Goal: Find specific fact: Find contact information

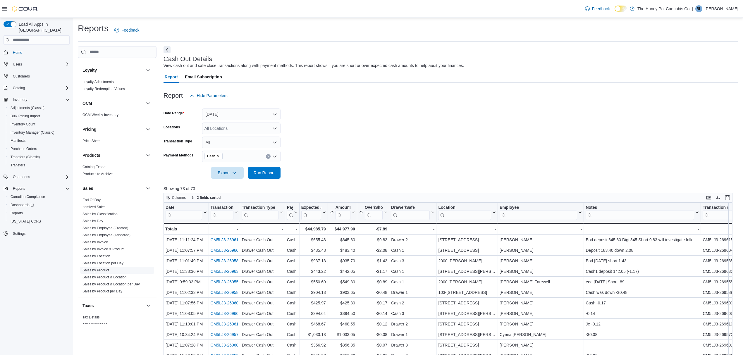
scroll to position [270, 0]
click at [101, 230] on link "Sales by Invoice" at bounding box center [94, 230] width 25 height 4
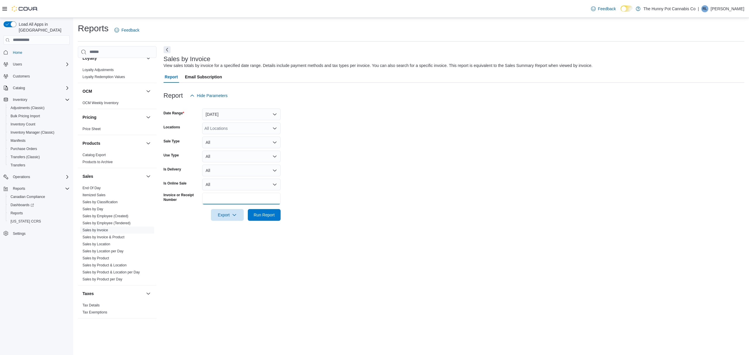
click at [232, 197] on input "Invoice or Receipt Number" at bounding box center [241, 199] width 78 height 12
paste input "**********"
type input "**********"
click at [267, 219] on span "Run Report" at bounding box center [264, 215] width 26 height 12
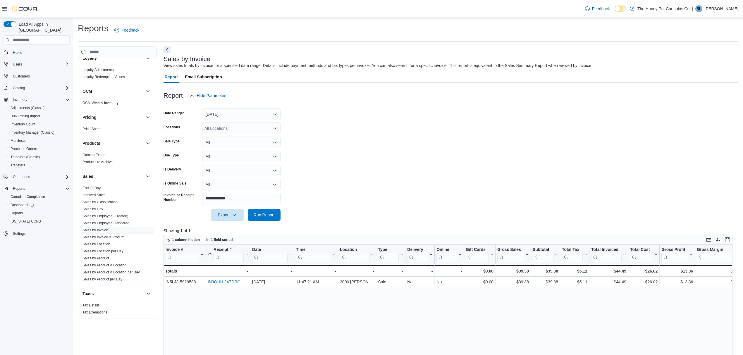
click at [560, 145] on form "**********" at bounding box center [450, 160] width 575 height 119
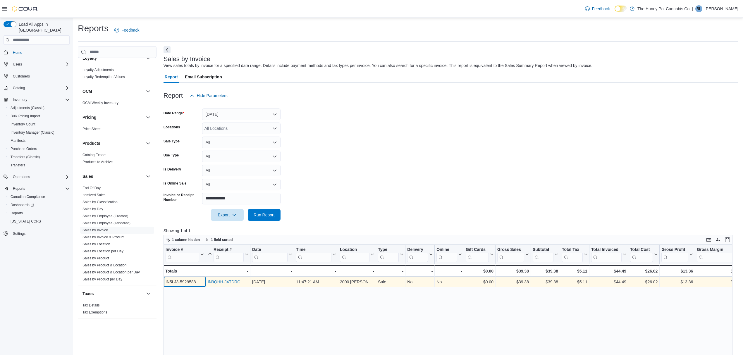
click at [191, 284] on div "IN5LJ3-5929588" at bounding box center [185, 281] width 38 height 7
copy div "IN5LJ3-5929588"
click at [230, 283] on link "IN9QHH-J4TDRC" at bounding box center [224, 282] width 32 height 5
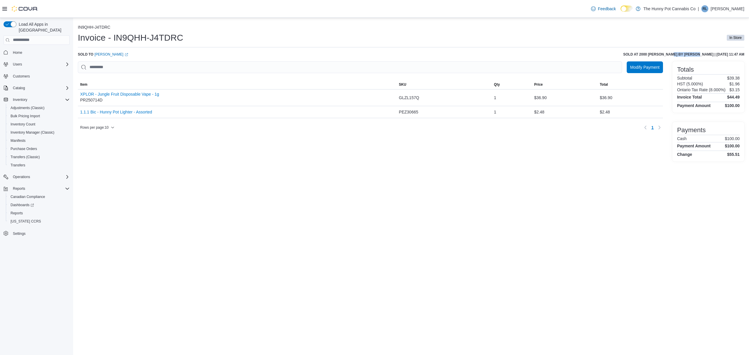
drag, startPoint x: 660, startPoint y: 53, endPoint x: 690, endPoint y: 54, distance: 30.4
click at [690, 54] on h6 "Sold at 2000 Appleby by Jesse Redwood | September 7, 2025 11:47 AM" at bounding box center [683, 54] width 121 height 5
copy h6 "Jesse Redwood"
click at [109, 54] on link "Stacie Sobschak (opens in a new tab or window)" at bounding box center [111, 54] width 34 height 5
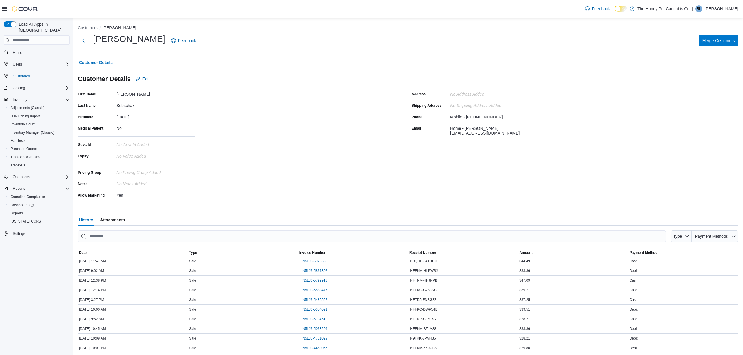
click at [129, 41] on h1 "[PERSON_NAME]" at bounding box center [129, 39] width 72 height 12
copy div "[PERSON_NAME]"
click at [484, 117] on div "Mobile - 2896900245" at bounding box center [476, 115] width 53 height 7
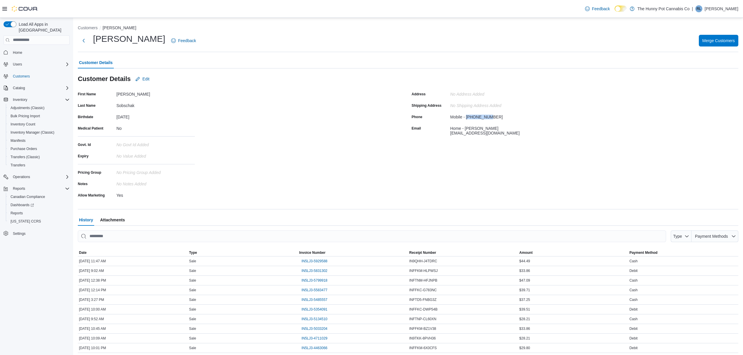
click at [484, 117] on div "Mobile - 2896900245" at bounding box center [476, 115] width 53 height 7
copy div "2896900245"
click at [114, 39] on h1 "Stacie Sobschak" at bounding box center [129, 39] width 72 height 12
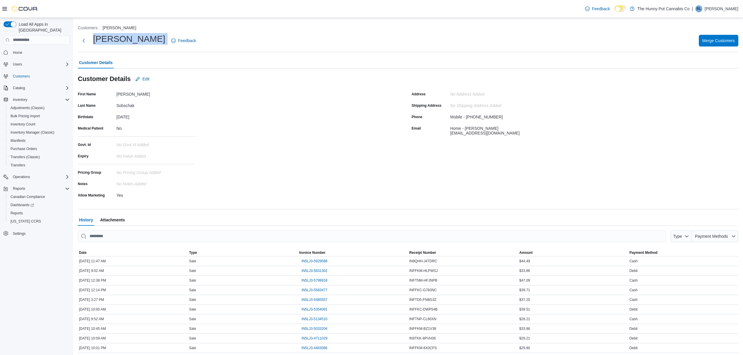
copy div "Stacie Sobschak"
click at [479, 117] on div "Mobile - 2896900245" at bounding box center [476, 115] width 53 height 7
copy div "2896900245"
click at [265, 172] on div "First Name Stacie Last Name Sobschak Birthdate June 24, 1992 Medical Patient No…" at bounding box center [241, 144] width 327 height 110
